Goal: Task Accomplishment & Management: Complete application form

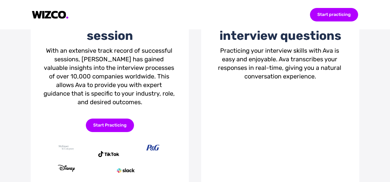
scroll to position [153, 0]
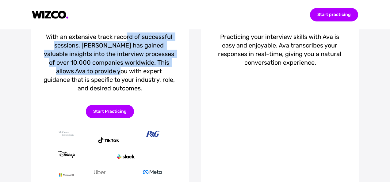
drag, startPoint x: 124, startPoint y: 106, endPoint x: 105, endPoint y: 138, distance: 37.0
click at [105, 92] on div "With an extensive track record of successful sessions, [PERSON_NAME] has gained…" at bounding box center [110, 62] width 134 height 60
click at [104, 92] on div "With an extensive track record of successful sessions, [PERSON_NAME] has gained…" at bounding box center [110, 62] width 134 height 60
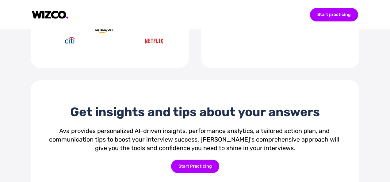
scroll to position [276, 0]
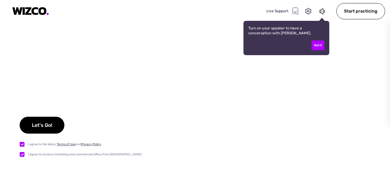
checkbox input "true"
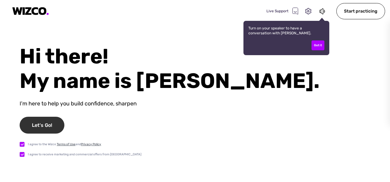
click at [56, 126] on div "Let's Go!" at bounding box center [42, 125] width 45 height 17
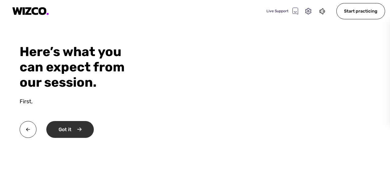
click at [60, 133] on div "Got it" at bounding box center [69, 129] width 47 height 17
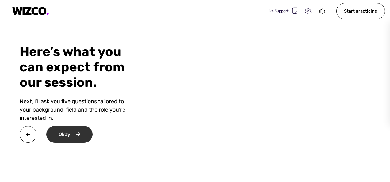
click at [66, 137] on div "Okay" at bounding box center [69, 134] width 46 height 17
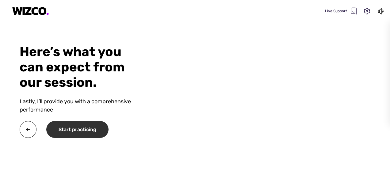
click at [66, 137] on div "Start practicing" at bounding box center [77, 129] width 62 height 17
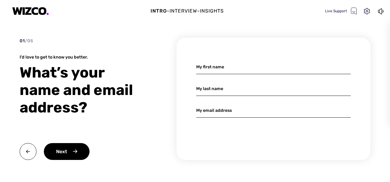
click at [206, 63] on input at bounding box center [273, 67] width 154 height 14
type input "[PERSON_NAME]"
type input "Roufus"
type input "[EMAIL_ADDRESS][DOMAIN_NAME]"
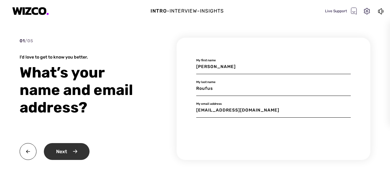
click at [80, 155] on div "Next" at bounding box center [67, 151] width 46 height 17
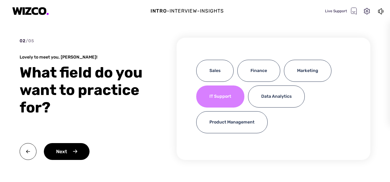
click at [207, 100] on div "IT Support" at bounding box center [220, 96] width 48 height 22
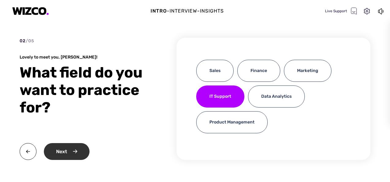
click at [71, 149] on div "Next" at bounding box center [67, 151] width 46 height 17
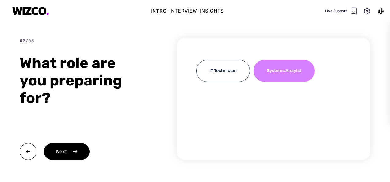
click at [271, 74] on div "Systems Anaylst" at bounding box center [283, 71] width 61 height 22
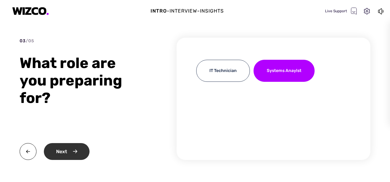
click at [75, 151] on div "Next" at bounding box center [67, 151] width 46 height 17
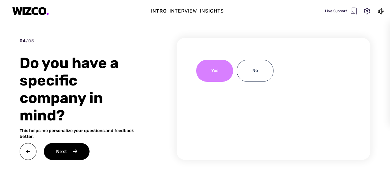
click at [217, 74] on div "Yes" at bounding box center [214, 71] width 37 height 22
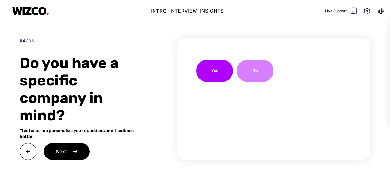
click at [249, 76] on div "No" at bounding box center [254, 71] width 37 height 22
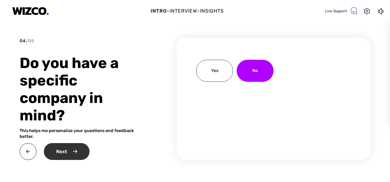
click at [74, 149] on div "Next" at bounding box center [67, 151] width 46 height 17
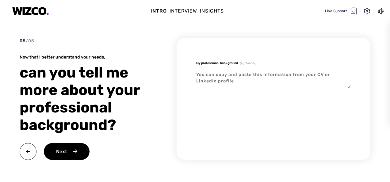
click at [259, 71] on textarea at bounding box center [273, 78] width 154 height 21
type textarea "x"
type textarea "c"
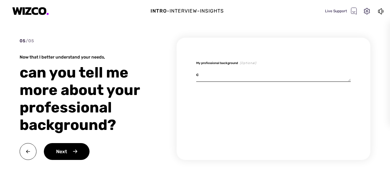
type textarea "x"
type textarea "cy"
type textarea "x"
type textarea "cyb"
type textarea "x"
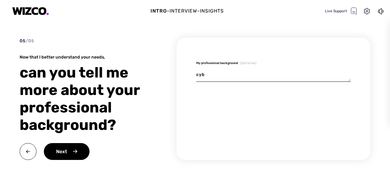
type textarea "cybe"
type textarea "x"
type textarea "cyber"
type textarea "x"
type textarea "cybers"
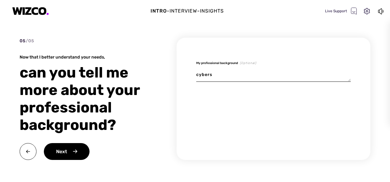
type textarea "x"
type textarea "cyberse"
type textarea "x"
type textarea "cybersec"
type textarea "x"
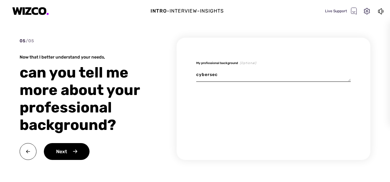
type textarea "cybersecu"
type textarea "x"
type textarea "cybersecui"
type textarea "x"
type textarea "cybersecuir"
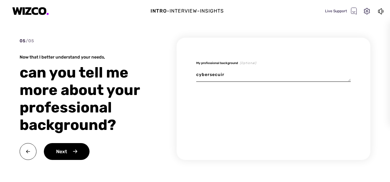
type textarea "x"
type textarea "cybersecui"
type textarea "x"
type textarea "cybersecu"
type textarea "x"
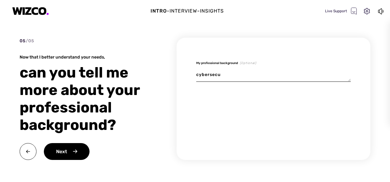
type textarea "cybersecut"
type textarea "x"
type textarea "cybersecu"
type textarea "x"
type textarea "cybersecur"
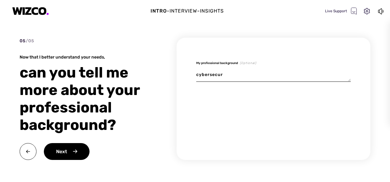
type textarea "x"
type textarea "cybersecuri"
type textarea "x"
type textarea "cybersecurit"
type textarea "x"
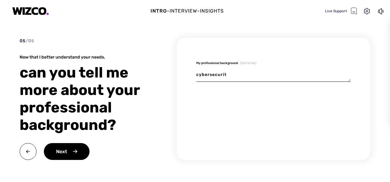
type textarea "cybersecurity"
type textarea "x"
type textarea "cybersecurity"
type textarea "x"
type textarea "cybersecurity p"
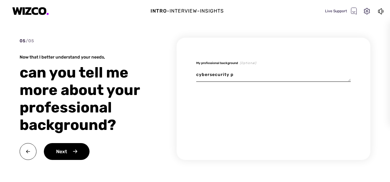
type textarea "x"
type textarea "cybersecurity pr"
type textarea "x"
type textarea "cybersecurity pro"
type textarea "x"
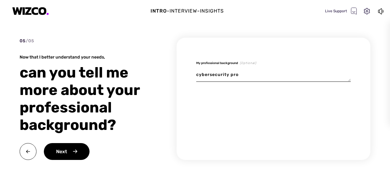
type textarea "cybersecurity prof"
type textarea "x"
type textarea "cybersecurity profe"
type textarea "x"
type textarea "cybersecurity profes"
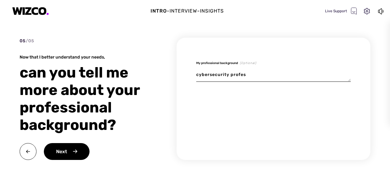
type textarea "x"
type textarea "cybersecurity profess"
type textarea "x"
type textarea "cybersecurity professi"
type textarea "x"
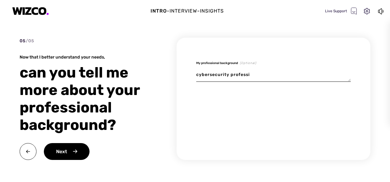
type textarea "cybersecurity professio"
type textarea "x"
type textarea "cybersecurity profession"
type textarea "x"
type textarea "cybersecurity professiona"
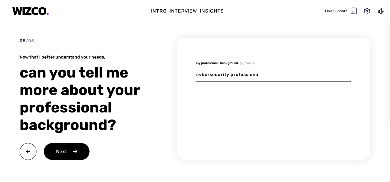
type textarea "x"
type textarea "cybersecurity professional"
type textarea "x"
type textarea "cybersecurity professional"
type textarea "x"
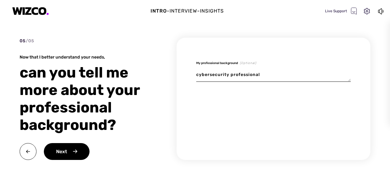
type textarea "cybersecurity professional w"
type textarea "x"
type textarea "cybersecurity professional wi"
type textarea "x"
type textarea "cybersecurity professional w"
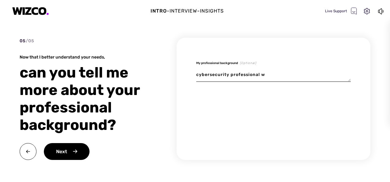
type textarea "x"
type textarea "cybersecurity professional"
type textarea "x"
type textarea "cybersecurity professional"
type textarea "x"
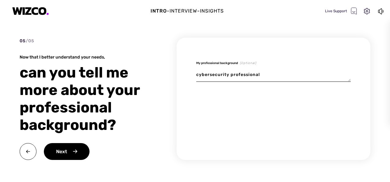
type textarea "cybersecurity professional,"
type textarea "x"
type textarea "cybersecurity professional,"
type textarea "x"
type textarea "cybersecurity professional, s"
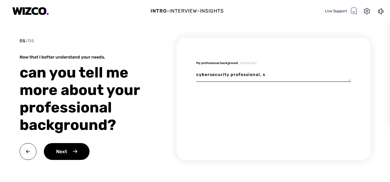
type textarea "x"
type textarea "cybersecurity professional, sp"
type textarea "x"
type textarea "cybersecurity professional, spe"
type textarea "x"
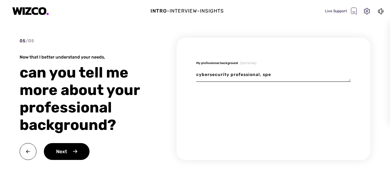
type textarea "cybersecurity professional, spef"
type textarea "x"
type textarea "cybersecurity professional, spe"
type textarea "x"
type textarea "cybersecurity professional, spec"
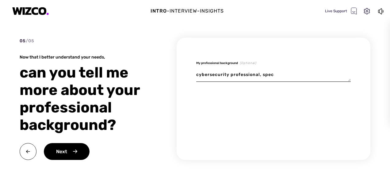
type textarea "x"
type textarea "cybersecurity professional, speci"
type textarea "x"
type textarea "cybersecurity professional, specif"
type textarea "x"
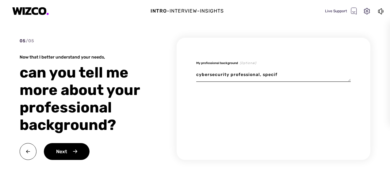
type textarea "cybersecurity professional, specifi"
type textarea "x"
type textarea "cybersecurity professional, specific"
type textarea "x"
type textarea "cybersecurity professional, specifica"
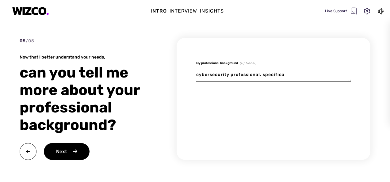
type textarea "x"
type textarea "cybersecurity professional, specifical"
type textarea "x"
type textarea "cybersecurity professional, specificall"
type textarea "x"
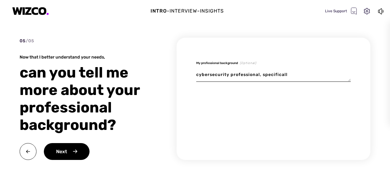
type textarea "cybersecurity professional, specifically"
type textarea "x"
type textarea "cybersecurity professional, specifically"
type textarea "x"
type textarea "cybersecurity professional, specifically o"
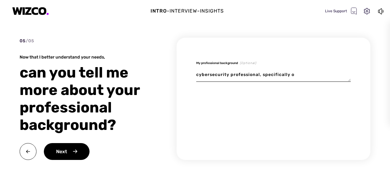
type textarea "x"
type textarea "cybersecurity professional, specifically on"
type textarea "x"
type textarea "cybersecurity professional, specifically on"
type textarea "x"
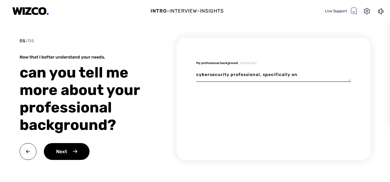
type textarea "cybersecurity professional, specifically on i"
type textarea "x"
type textarea "cybersecurity professional, specifically on ia"
type textarea "x"
type textarea "cybersecurity professional, specifically on iam"
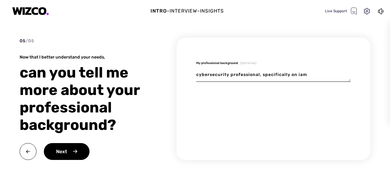
type textarea "x"
type textarea "cybersecurity professional, specifically on iam,"
type textarea "x"
type textarea "cybersecurity professional, specifically on iam,"
type textarea "x"
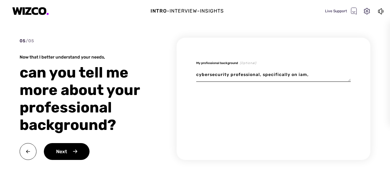
type textarea "cybersecurity professional, specifically on iam, a"
type textarea "x"
type textarea "cybersecurity professional, specifically on iam, az"
type textarea "x"
type textarea "cybersecurity professional, specifically on iam, azu"
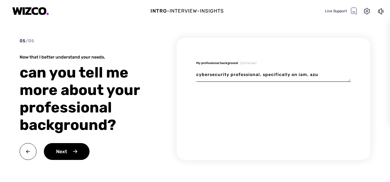
type textarea "x"
type textarea "cybersecurity professional, specifically on iam, azur"
type textarea "x"
type textarea "cybersecurity professional, specifically on iam, azure"
type textarea "x"
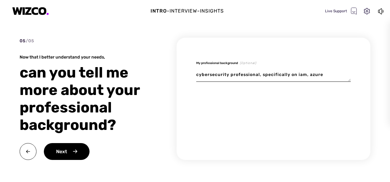
type textarea "cybersecurity professional, specifically on iam, azure"
type textarea "x"
type textarea "cybersecurity professional, specifically on iam, azure a"
type textarea "x"
type textarea "cybersecurity professional, specifically on iam, azure ad"
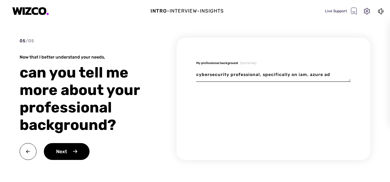
type textarea "x"
type textarea "cybersecurity professional, specifically on iam, azure ad,"
type textarea "x"
type textarea "cybersecurity professional, specifically on iam, azure ad,"
type textarea "x"
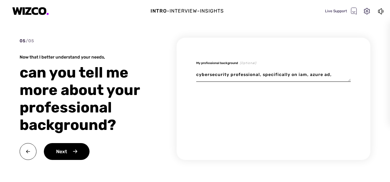
type textarea "cybersecurity professional, specifically on iam, azure ad, a"
type textarea "x"
type textarea "cybersecurity professional, specifically on iam, azure ad,"
type textarea "x"
type textarea "cybersecurity professional, specifically on iam, azure ad, c"
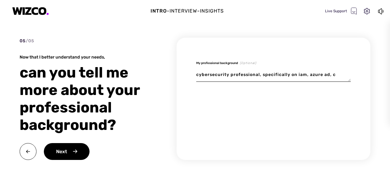
type textarea "x"
type textarea "cybersecurity professional, specifically on iam, azure ad, cl"
type textarea "x"
type textarea "cybersecurity professional, specifically on iam, azure ad, clo"
type textarea "x"
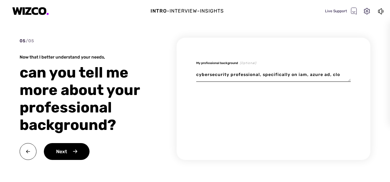
type textarea "cybersecurity professional, specifically on iam, azure ad, clou"
type textarea "x"
type textarea "cybersecurity professional, specifically on iam, azure ad, cloud"
type textarea "x"
type textarea "cybersecurity professional, specifically on iam, azure ad, cloud"
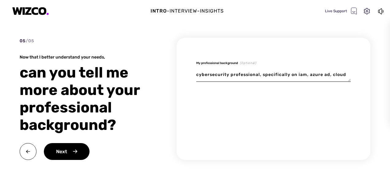
type textarea "x"
type textarea "cybersecurity professional, specifically on iam, azure ad, cloud s"
type textarea "x"
type textarea "cybersecurity professional, specifically on iam, azure ad, cloud se"
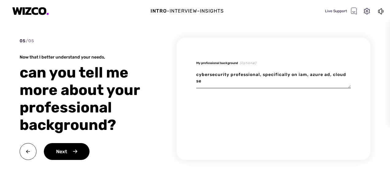
type textarea "x"
type textarea "cybersecurity professional, specifically on iam, azure ad, cloud sec"
type textarea "x"
type textarea "cybersecurity professional, specifically on iam, azure ad, cloud secu"
type textarea "x"
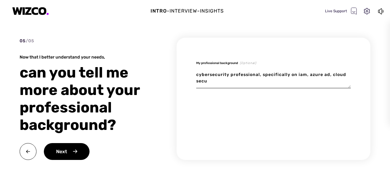
type textarea "cybersecurity professional, specifically on iam, azure ad, cloud secur"
type textarea "x"
type textarea "cybersecurity professional, specifically on iam, azure ad, cloud securi"
type textarea "x"
type textarea "cybersecurity professional, specifically on iam, azure ad, cloud securit"
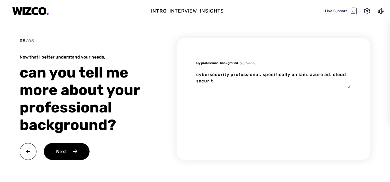
type textarea "x"
type textarea "cybersecurity professional, specifically on iam, azure ad, cloud security"
type textarea "x"
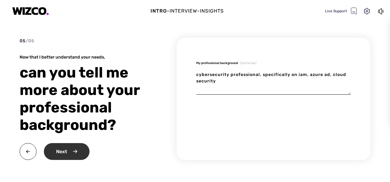
type textarea "cybersecurity professional, specifically on iam, azure ad, cloud security"
type textarea "x"
click at [83, 153] on div "Next" at bounding box center [67, 151] width 46 height 17
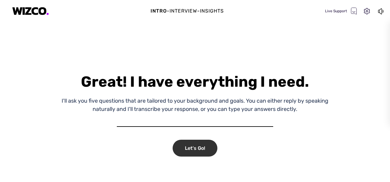
click at [194, 144] on div "Let's Go!" at bounding box center [194, 148] width 45 height 17
